Goal: Navigation & Orientation: Find specific page/section

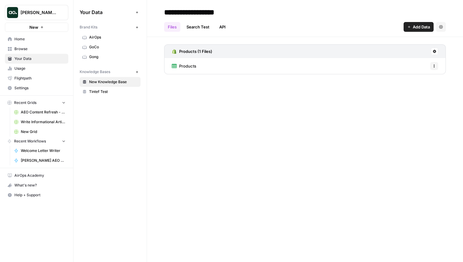
click at [42, 38] on span "Home" at bounding box center [39, 39] width 51 height 6
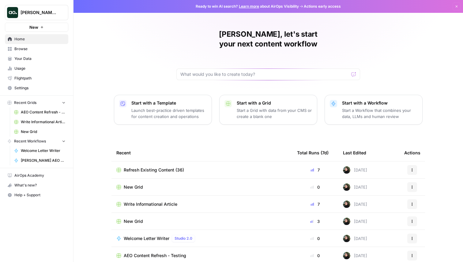
click at [47, 13] on span "[PERSON_NAME] testing" at bounding box center [39, 12] width 37 height 6
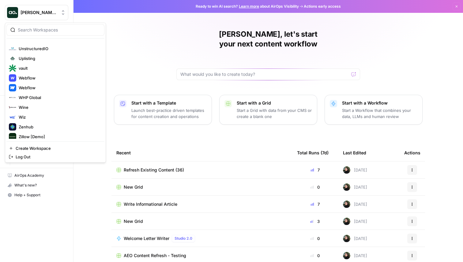
scroll to position [944, 0]
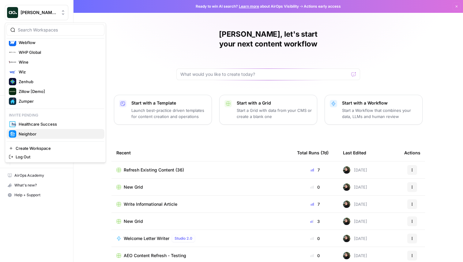
click at [39, 132] on span "Neighbor" at bounding box center [59, 134] width 81 height 6
